Goal: Register for event/course

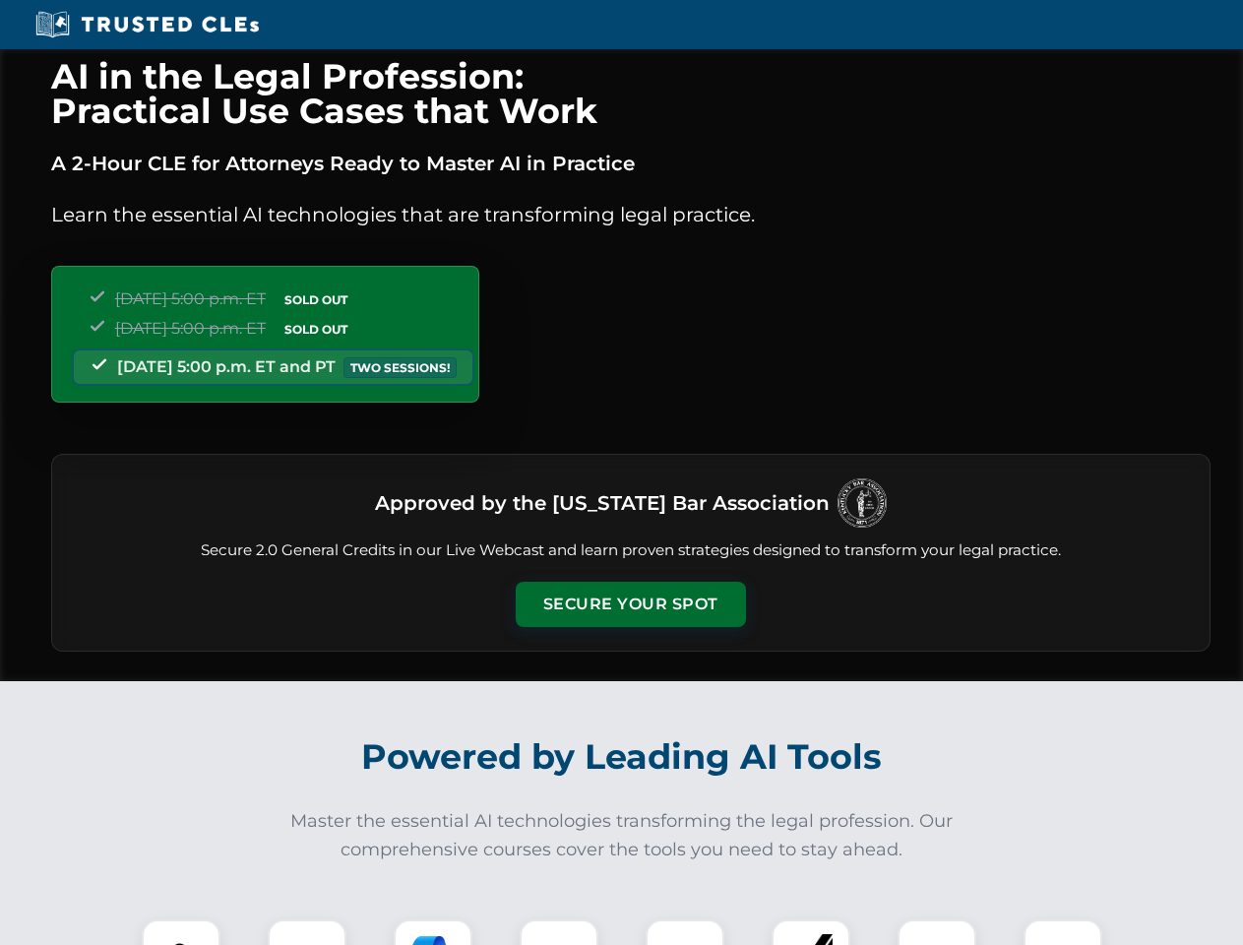
click at [630, 604] on button "Secure Your Spot" at bounding box center [631, 604] width 230 height 45
click at [181, 932] on img at bounding box center [181, 958] width 57 height 57
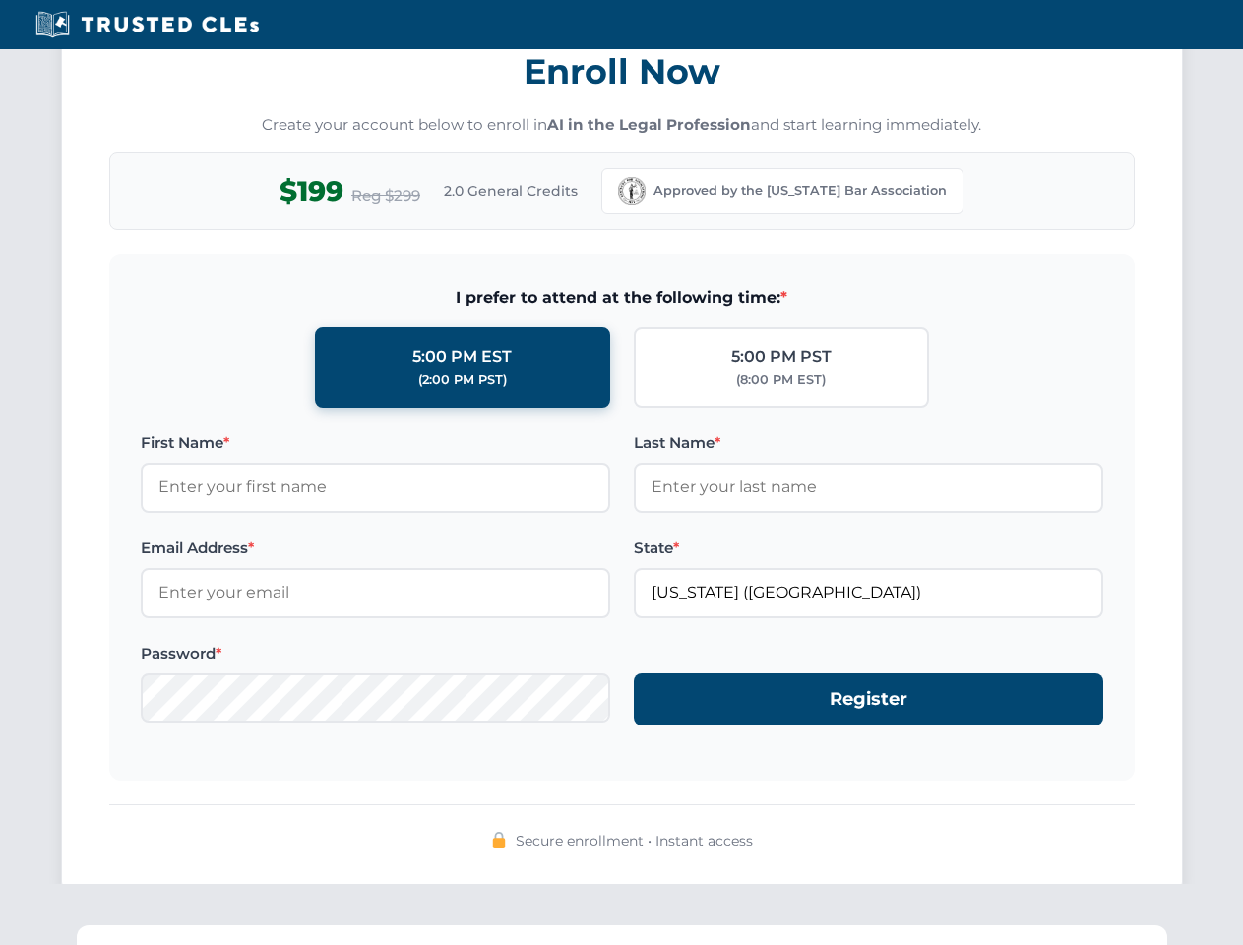
scroll to position [1932, 0]
